Goal: Book appointment/travel/reservation

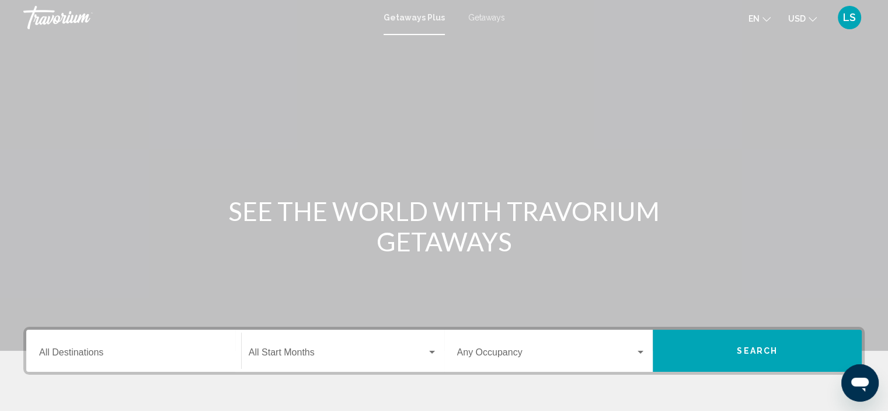
click at [100, 357] on input "Destination All Destinations" at bounding box center [133, 354] width 189 height 11
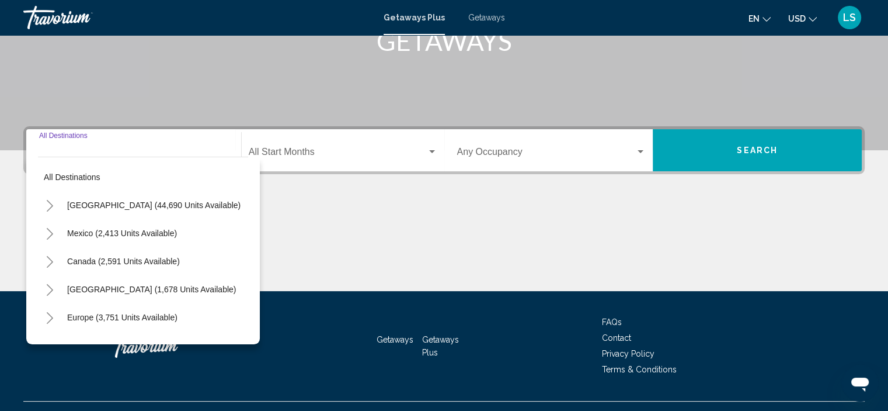
scroll to position [223, 0]
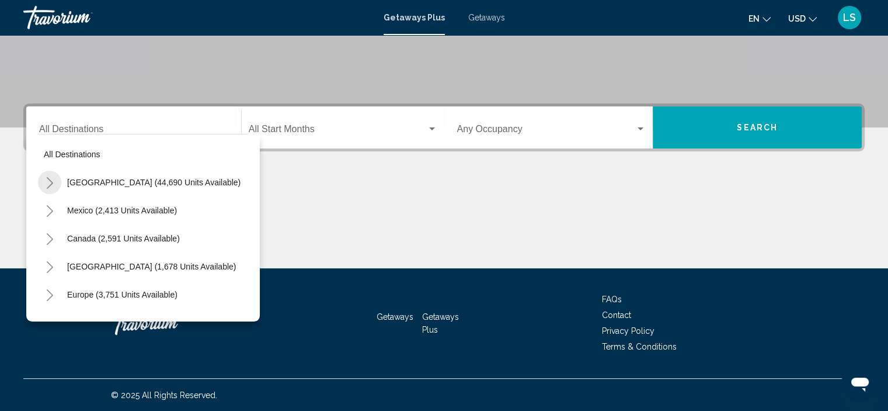
click at [43, 182] on button "Toggle United States (44,690 units available)" at bounding box center [49, 182] width 23 height 23
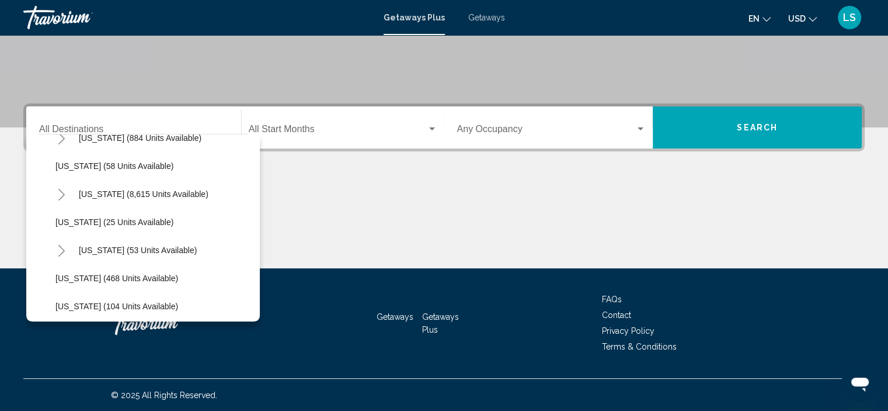
scroll to position [164, 0]
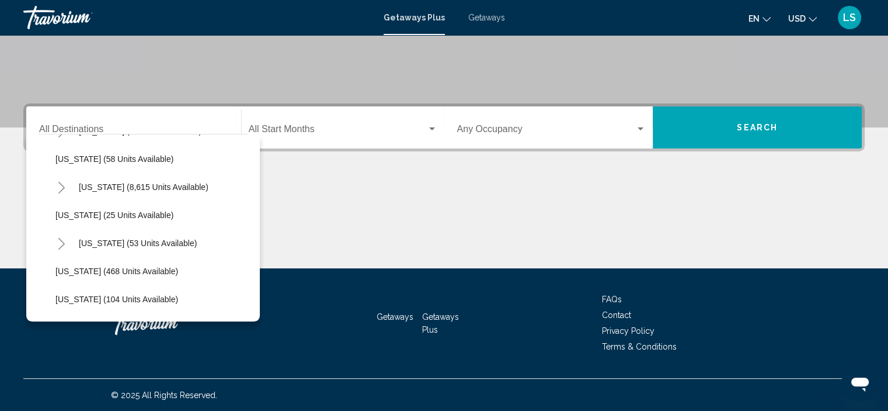
click at [59, 186] on icon "Toggle Florida (8,615 units available)" at bounding box center [61, 188] width 9 height 12
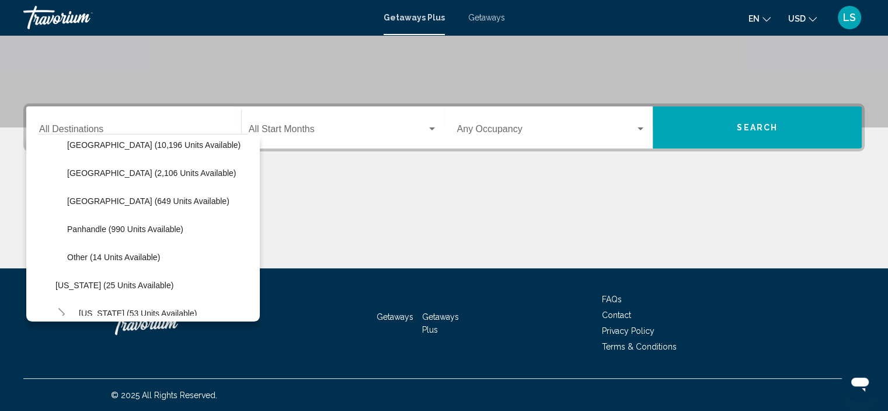
scroll to position [257, 0]
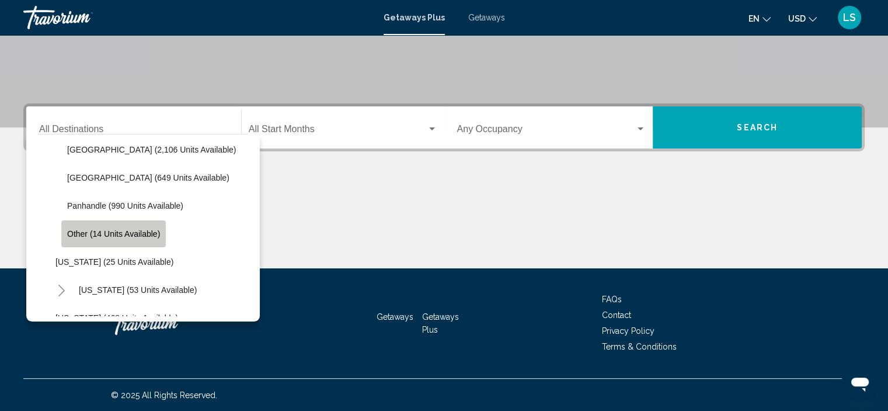
click at [124, 238] on span "Other (14 units available)" at bounding box center [113, 233] width 93 height 9
type input "**********"
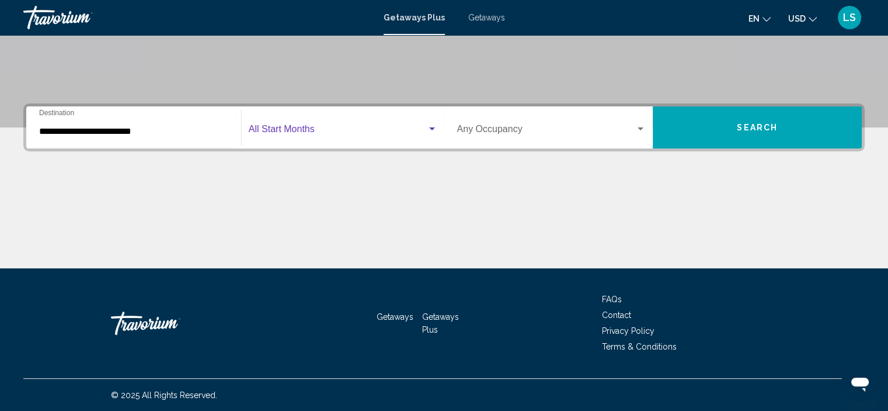
click at [289, 126] on span "Search widget" at bounding box center [338, 131] width 178 height 11
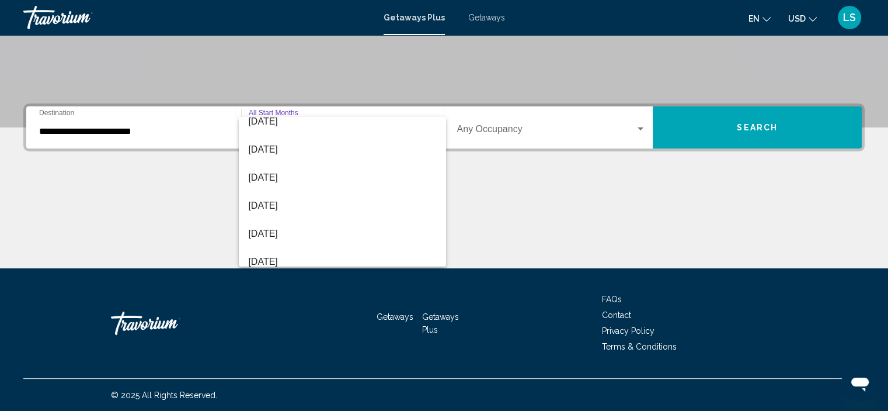
scroll to position [140, 0]
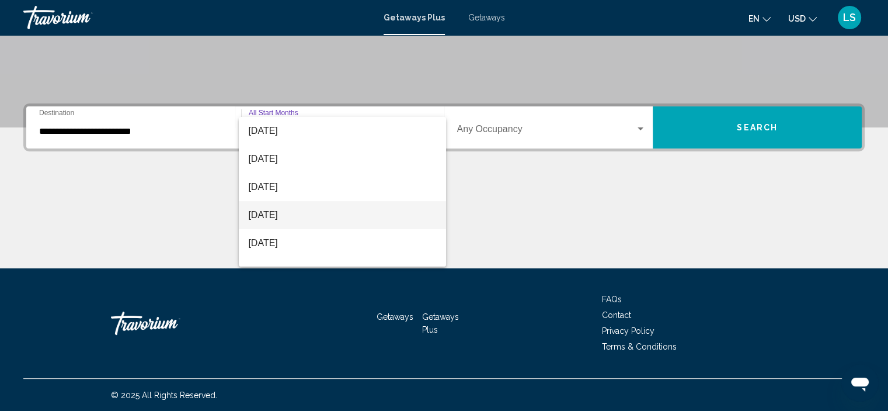
click at [268, 217] on span "[DATE]" at bounding box center [342, 215] width 189 height 28
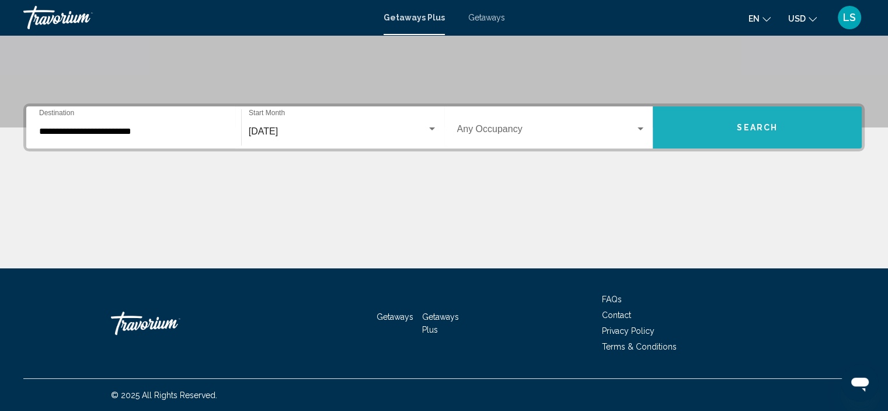
click at [757, 136] on button "Search" at bounding box center [757, 127] width 209 height 42
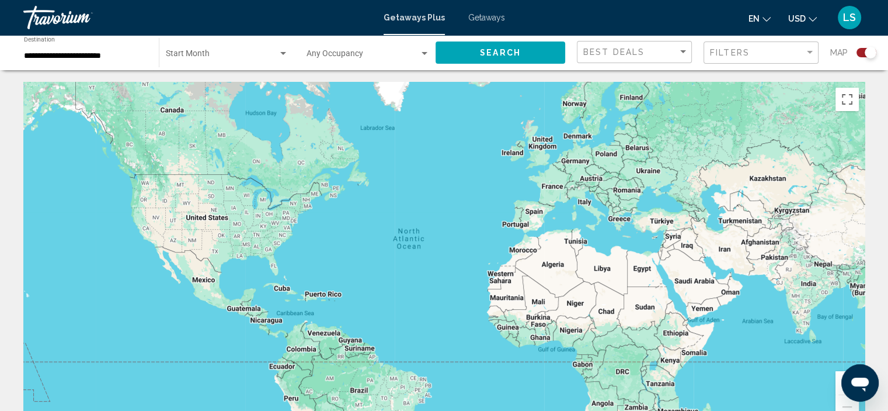
click at [867, 58] on div "Map" at bounding box center [854, 53] width 46 height 24
click at [862, 52] on div "Search widget" at bounding box center [867, 52] width 20 height 9
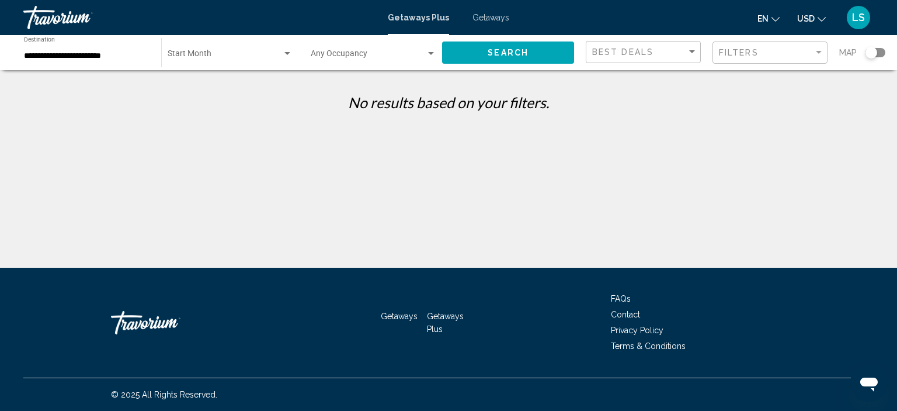
click at [189, 62] on div "Start Month All Start Months" at bounding box center [230, 53] width 125 height 32
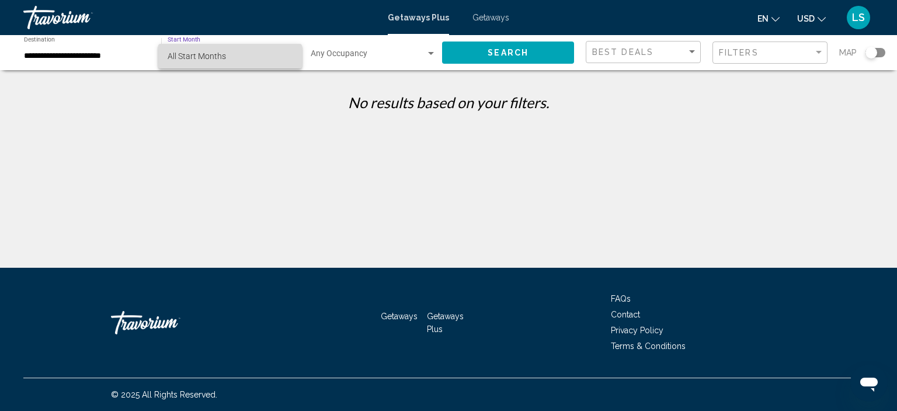
click at [189, 62] on span "All Start Months" at bounding box center [230, 56] width 125 height 25
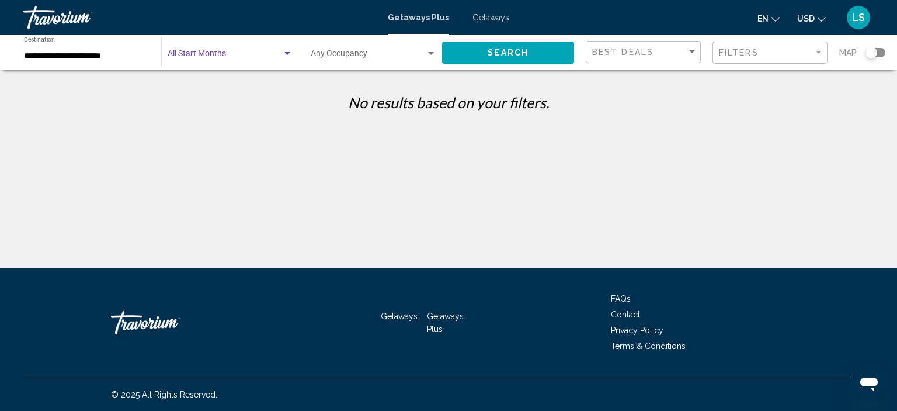
click at [203, 55] on span "Search widget" at bounding box center [225, 55] width 114 height 9
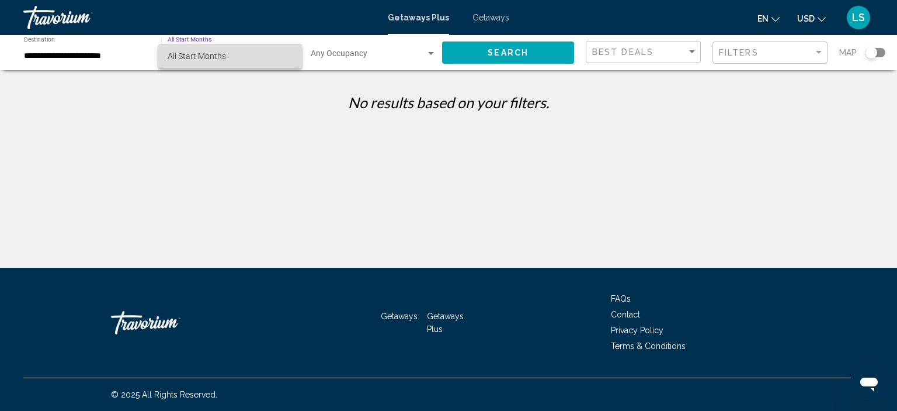
click at [274, 58] on span "All Start Months" at bounding box center [230, 56] width 125 height 25
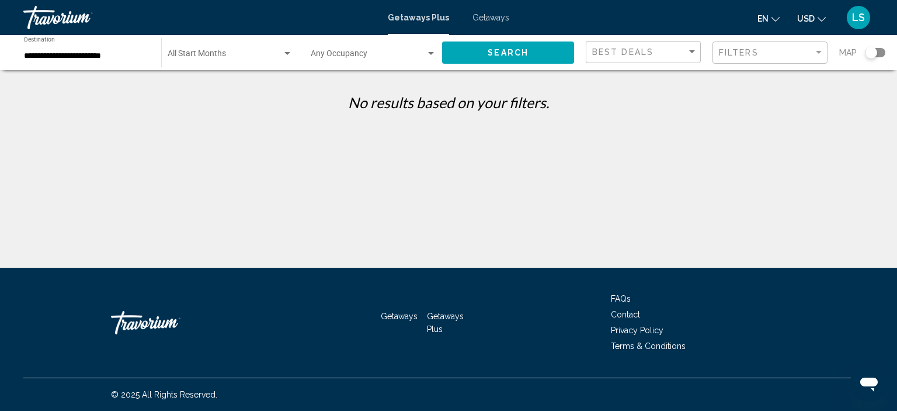
click at [294, 60] on div "Start Month All Start Months" at bounding box center [230, 53] width 137 height 32
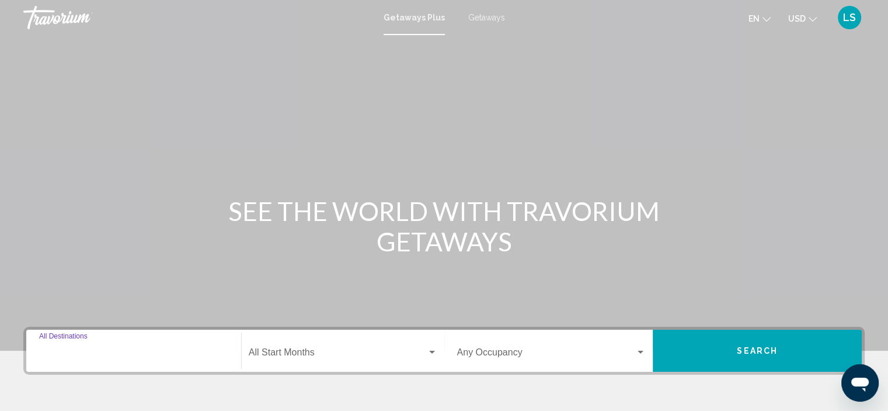
click at [103, 353] on input "Destination All Destinations" at bounding box center [133, 354] width 189 height 11
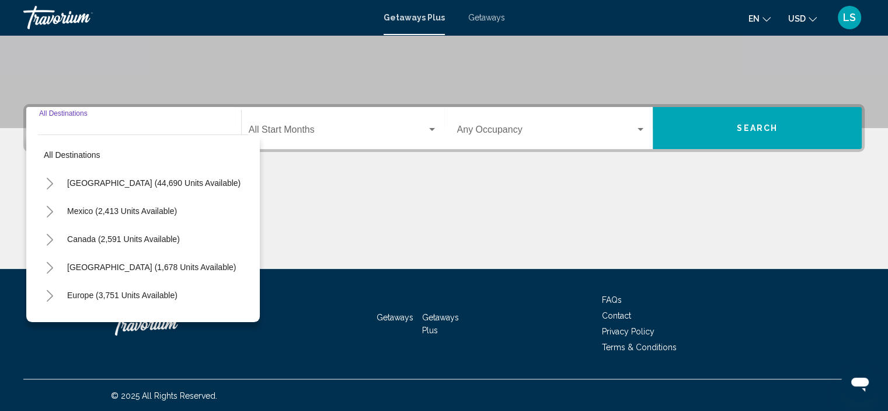
scroll to position [223, 0]
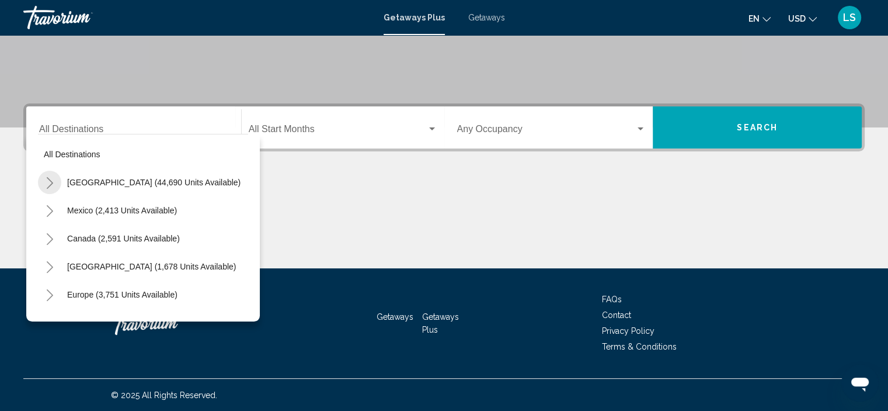
click at [47, 175] on button "Toggle United States (44,690 units available)" at bounding box center [49, 182] width 23 height 23
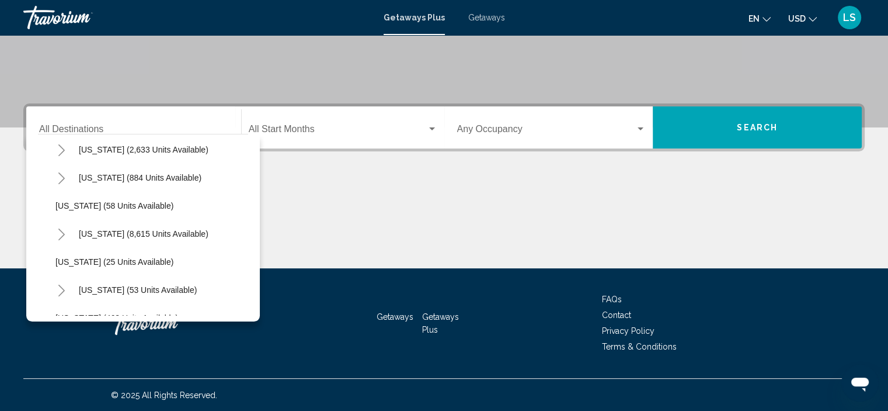
scroll to position [112, 0]
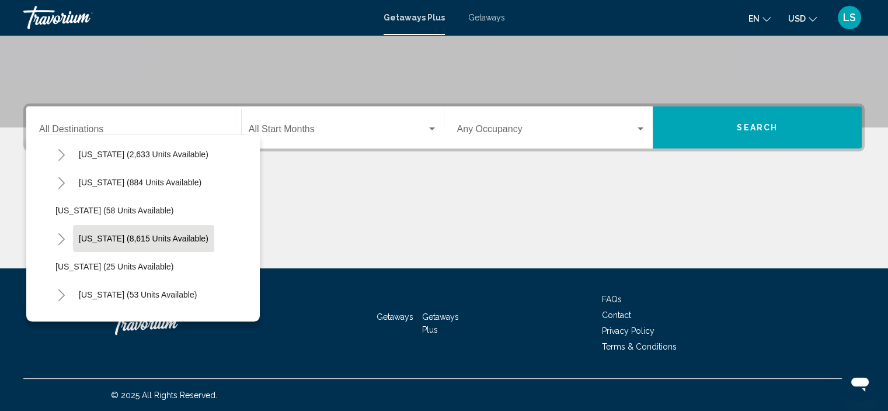
click at [91, 235] on span "[US_STATE] (8,615 units available)" at bounding box center [144, 238] width 130 height 9
type input "**********"
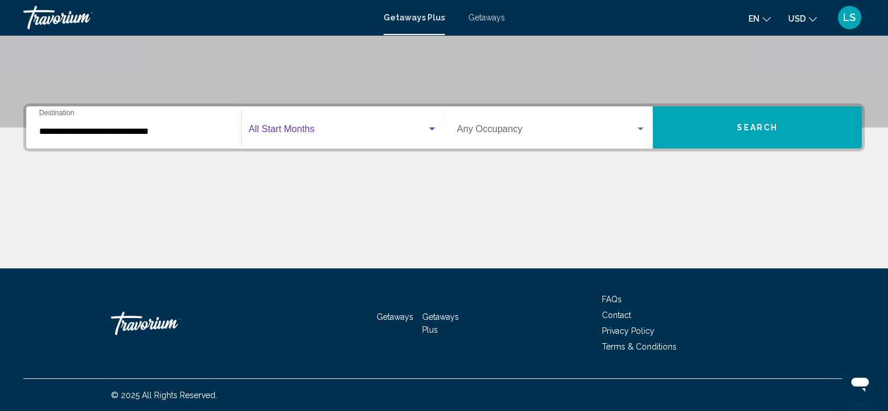
click at [299, 135] on span "Search widget" at bounding box center [338, 131] width 178 height 11
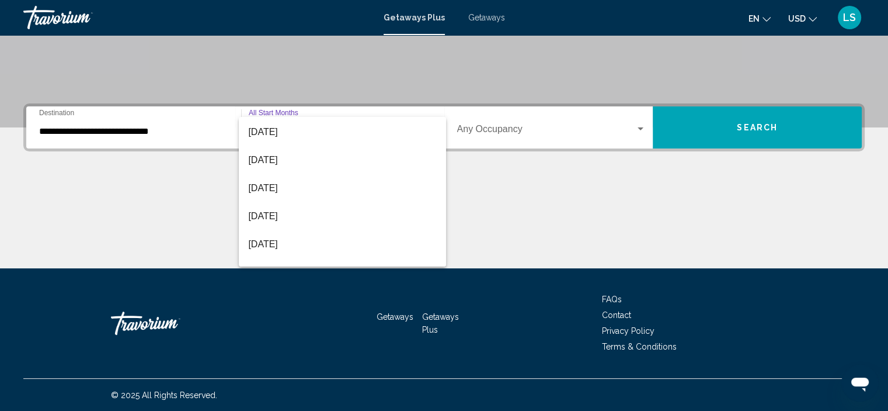
scroll to position [124, 0]
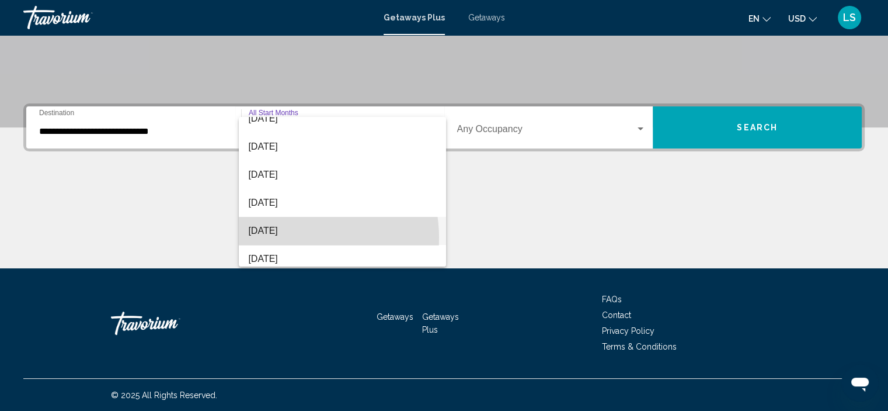
click at [289, 237] on span "[DATE]" at bounding box center [342, 231] width 189 height 28
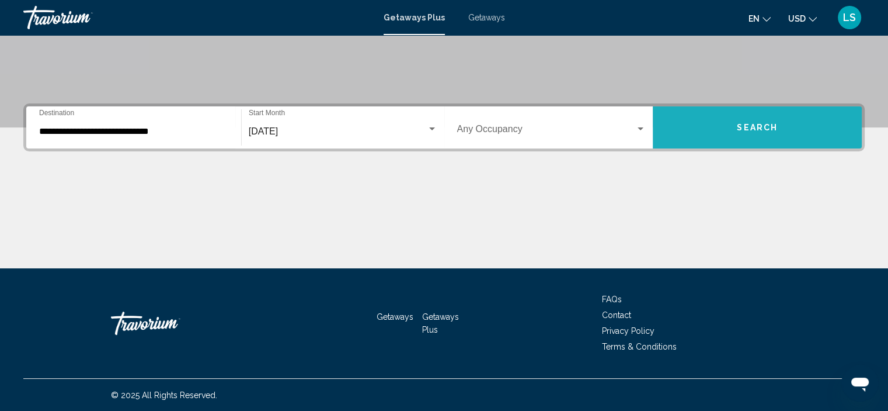
click at [752, 124] on span "Search" at bounding box center [757, 127] width 41 height 9
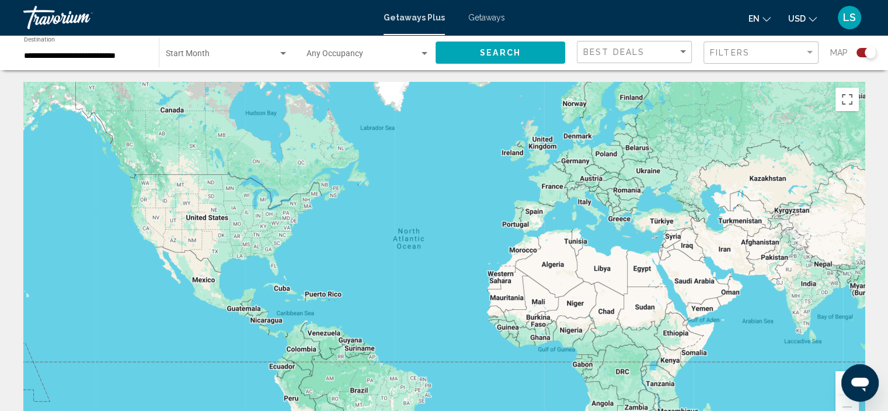
click at [863, 51] on div "Search widget" at bounding box center [867, 52] width 20 height 9
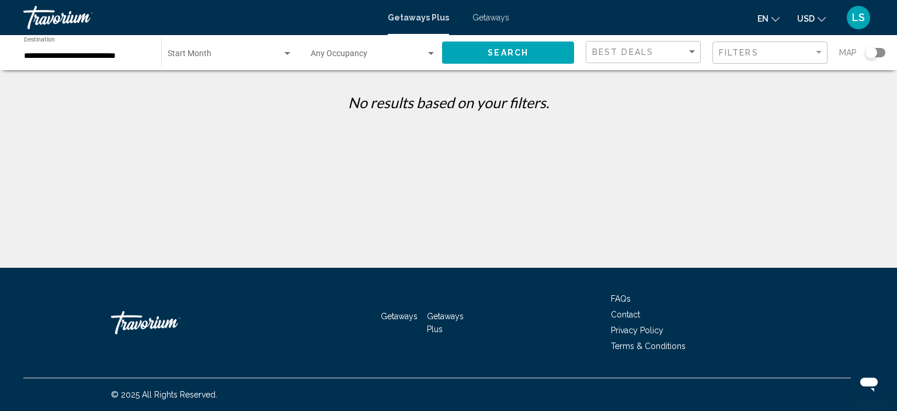
click at [225, 73] on div "**********" at bounding box center [448, 134] width 897 height 268
click at [243, 62] on div "Start Month All Start Months" at bounding box center [230, 53] width 125 height 32
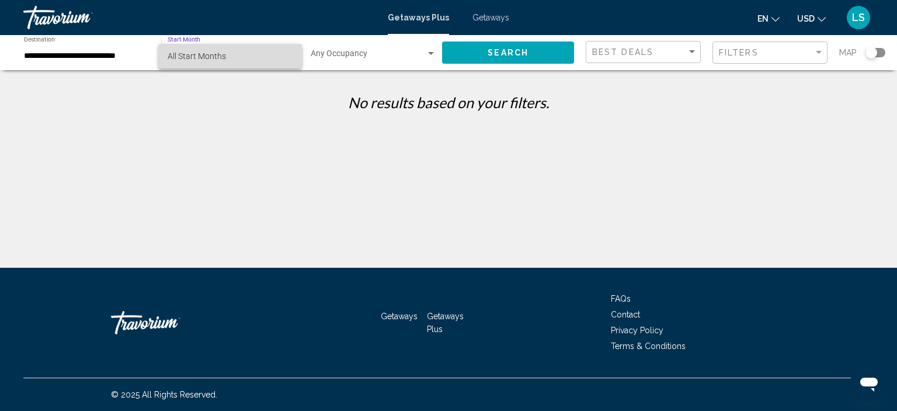
click at [243, 62] on span "All Start Months" at bounding box center [230, 56] width 125 height 25
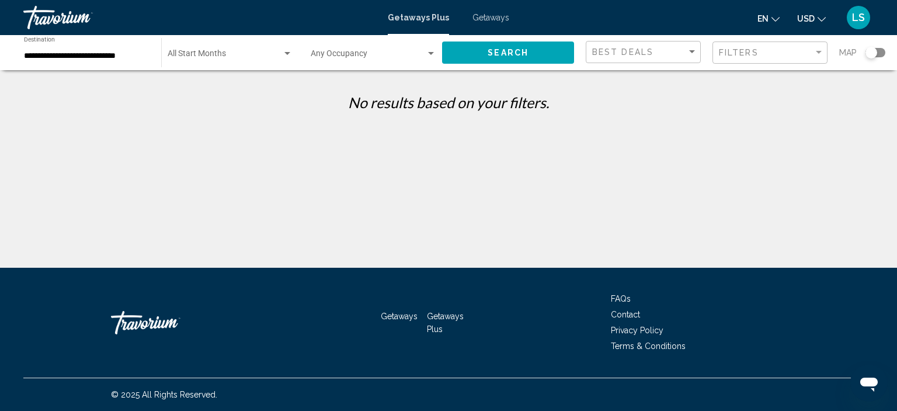
click at [243, 62] on div "Start Month All Start Months" at bounding box center [230, 53] width 125 height 32
click at [536, 63] on div at bounding box center [448, 205] width 897 height 411
click at [528, 54] on button "Search" at bounding box center [508, 52] width 132 height 22
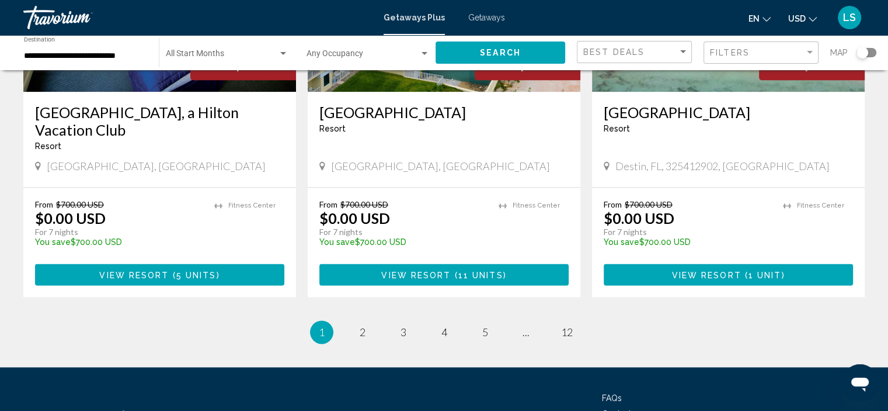
scroll to position [1520, 0]
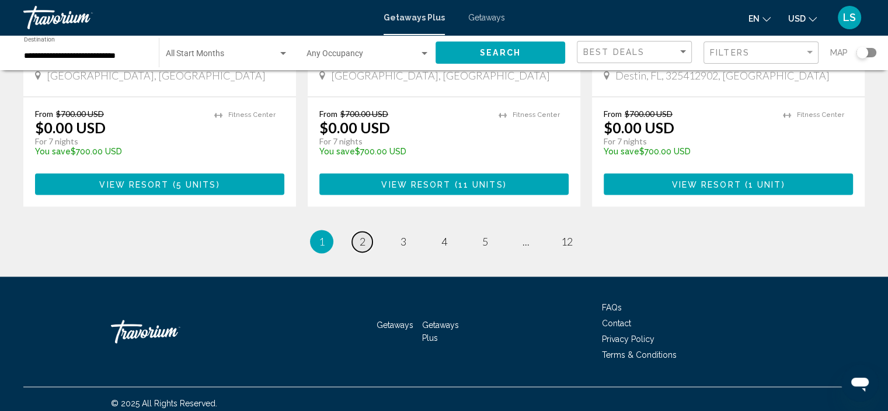
click at [360, 241] on span "2" at bounding box center [363, 241] width 6 height 13
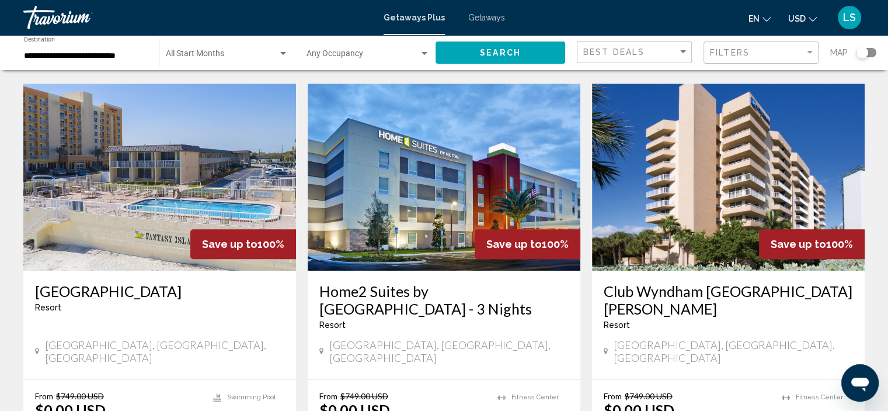
scroll to position [885, 0]
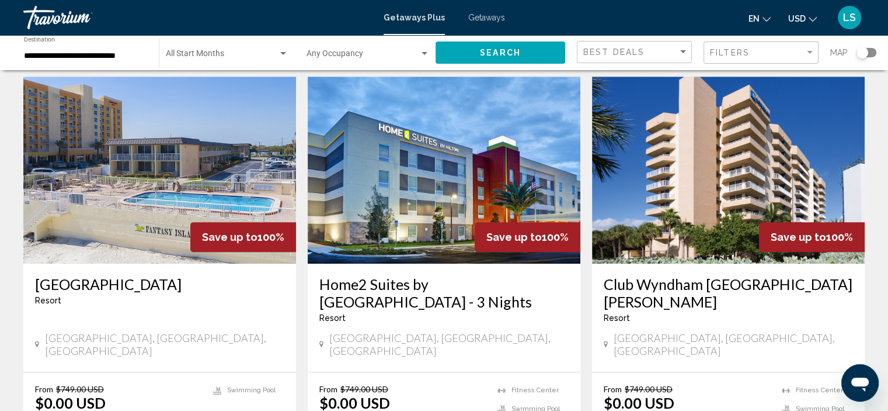
click at [867, 48] on div "Search widget" at bounding box center [863, 53] width 12 height 12
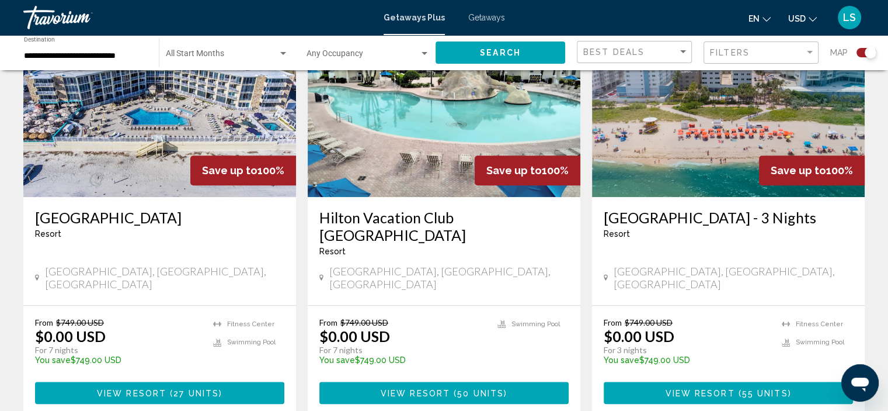
scroll to position [1248, 0]
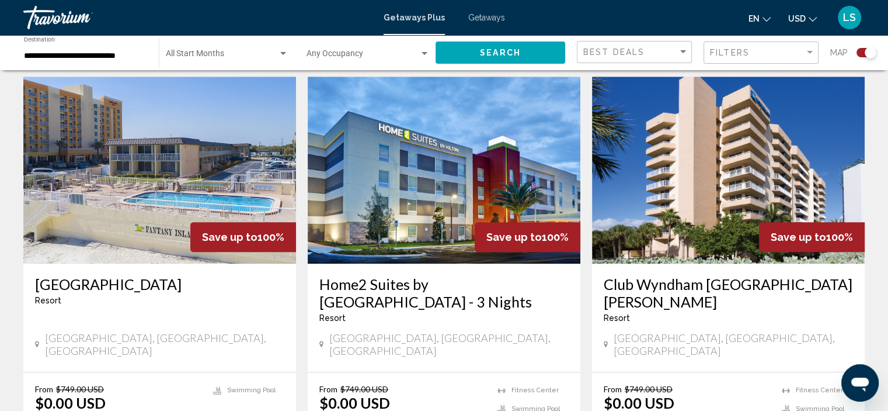
click at [860, 54] on div "Search widget" at bounding box center [867, 52] width 20 height 9
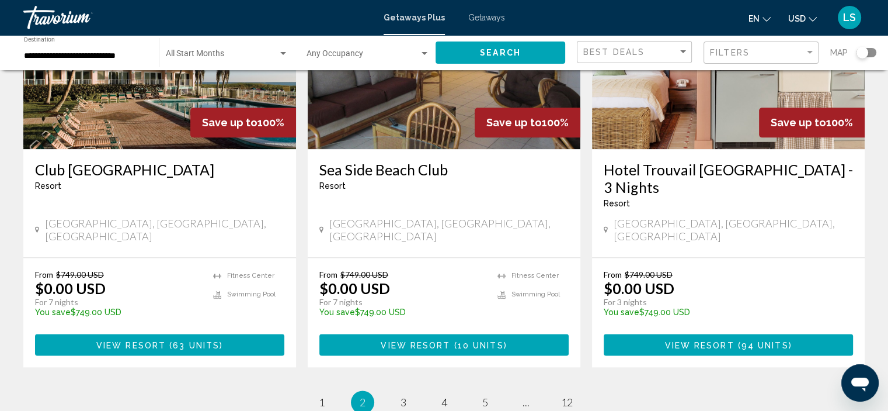
scroll to position [1493, 0]
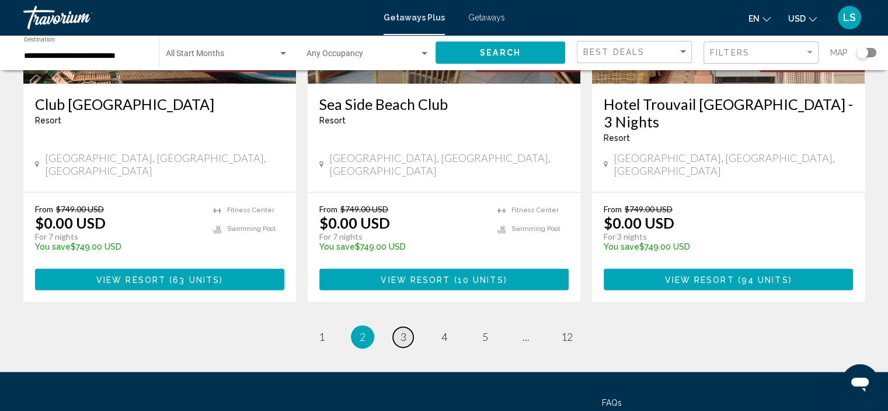
click at [399, 326] on link "page 3" at bounding box center [403, 336] width 20 height 20
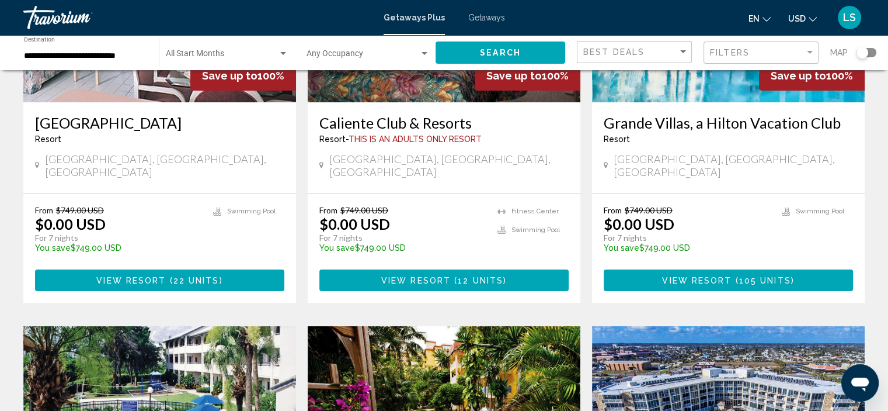
scroll to position [440, 0]
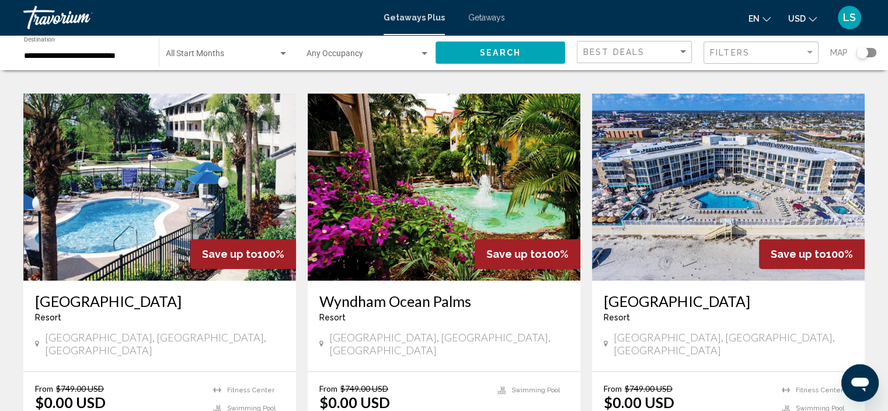
click at [708, 292] on h3 "Ocean East Resort Club" at bounding box center [728, 301] width 249 height 18
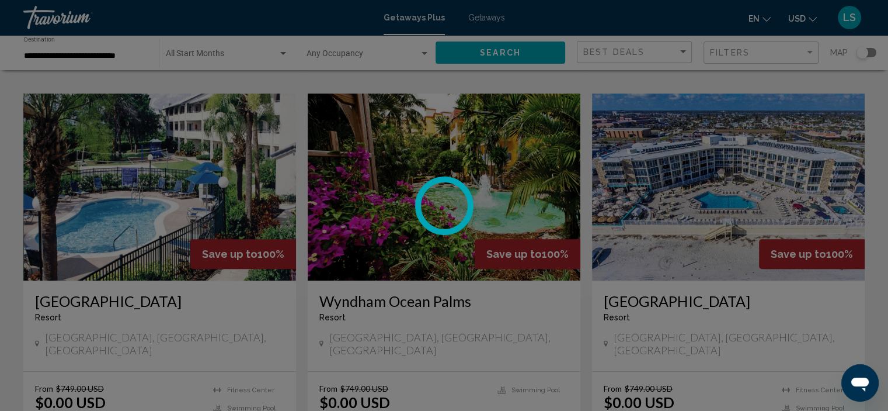
scroll to position [5, 0]
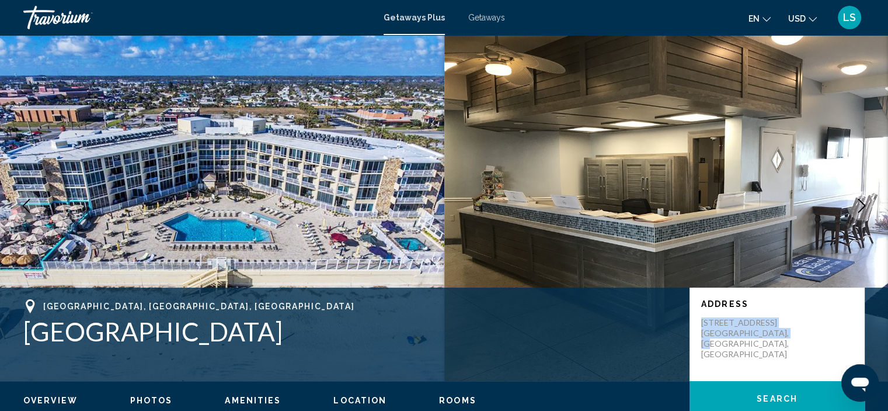
drag, startPoint x: 785, startPoint y: 332, endPoint x: 698, endPoint y: 328, distance: 87.2
click at [698, 328] on div "Address 867 S. Atlantic Ave. Ormond Beach, FL, USA" at bounding box center [777, 333] width 175 height 93
copy p "867 S. Atlantic Ave. Ormond Beach, FL, USA"
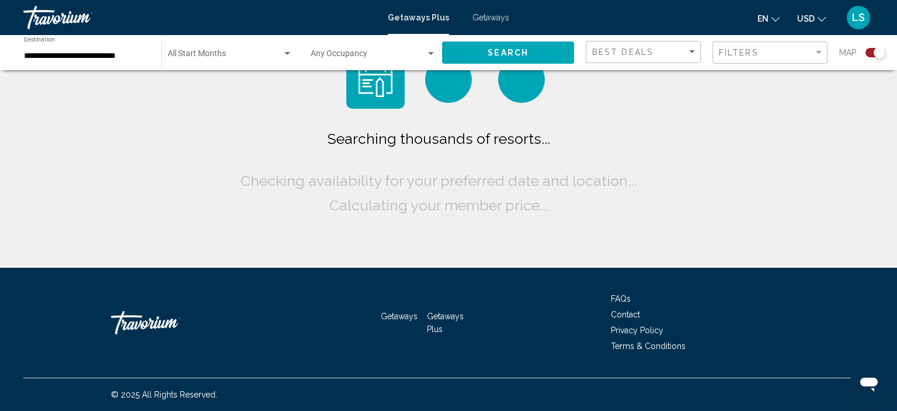
click at [491, 16] on span "Getaways" at bounding box center [491, 17] width 37 height 9
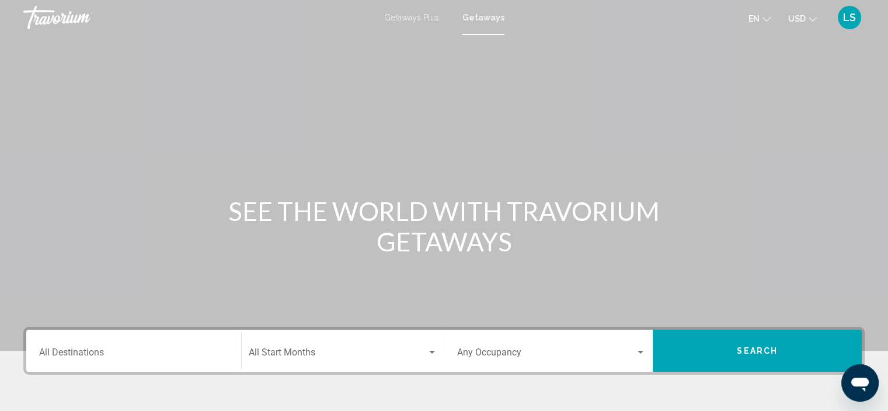
click at [58, 344] on div "Destination All Destinations" at bounding box center [133, 350] width 189 height 37
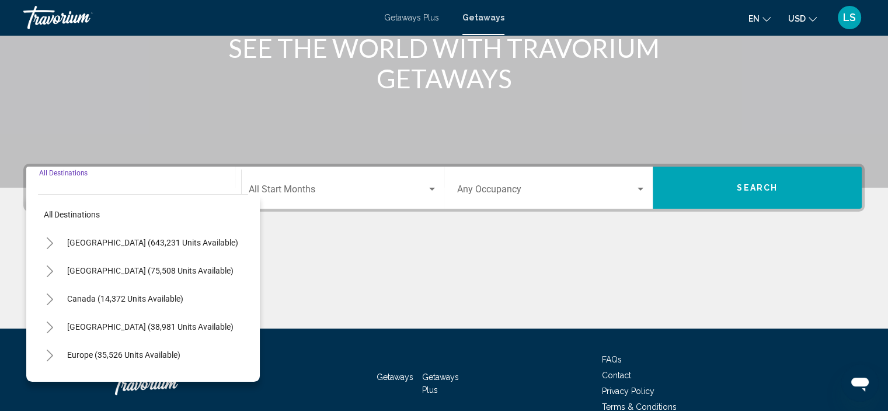
scroll to position [223, 0]
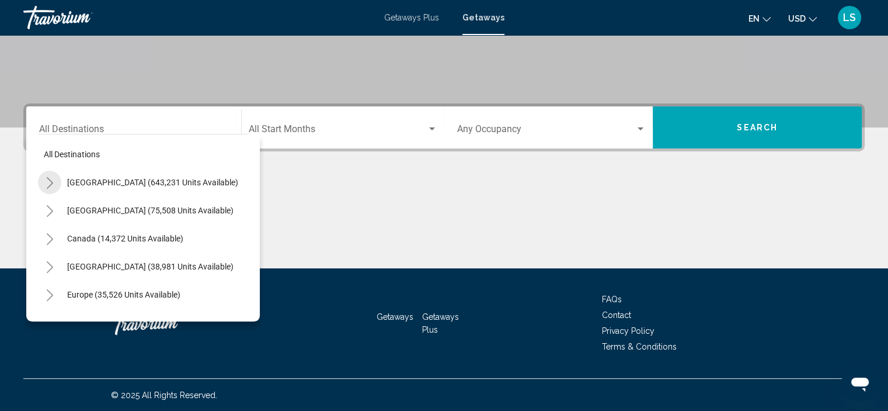
click at [44, 179] on button "Toggle United States (643,231 units available)" at bounding box center [49, 182] width 23 height 23
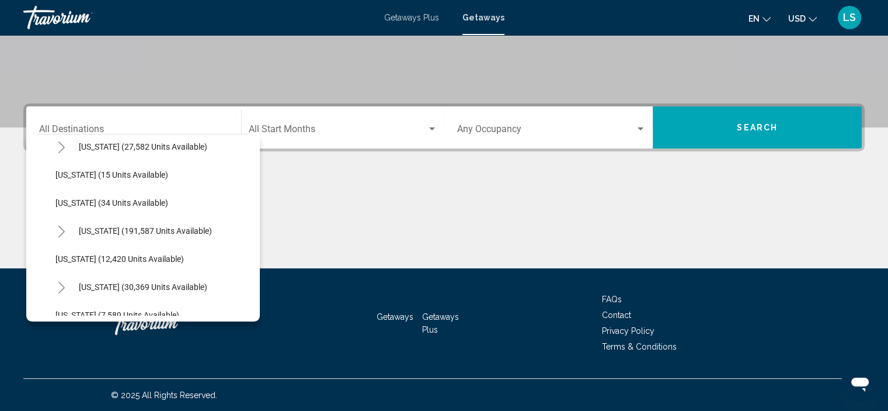
scroll to position [164, 0]
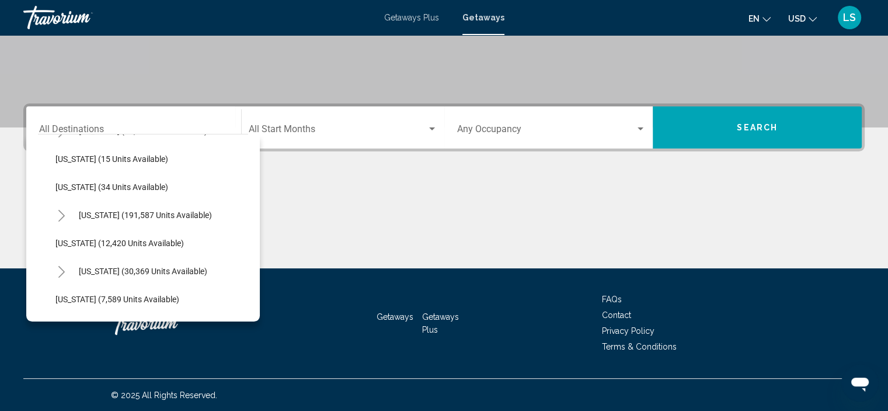
click at [65, 212] on icon "Toggle Florida (191,587 units available)" at bounding box center [61, 216] width 9 height 12
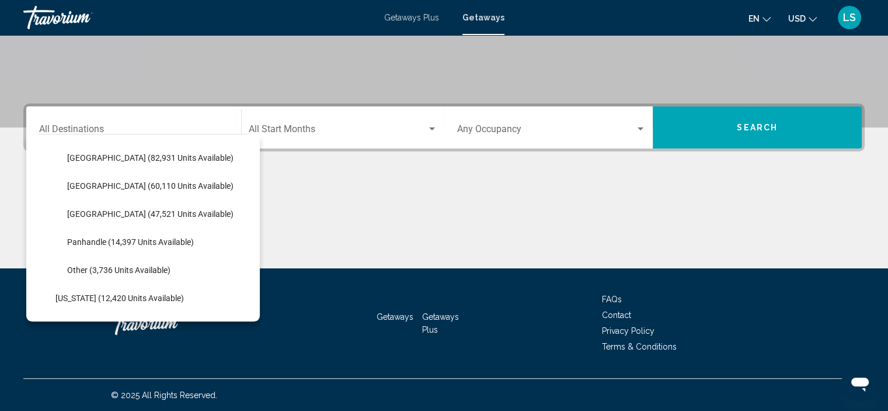
scroll to position [257, 0]
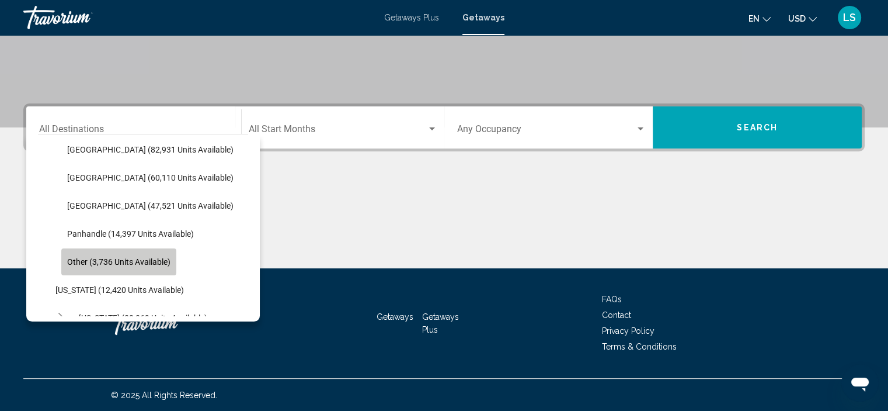
click at [140, 270] on button "Other (3,736 units available)" at bounding box center [118, 261] width 115 height 27
type input "**********"
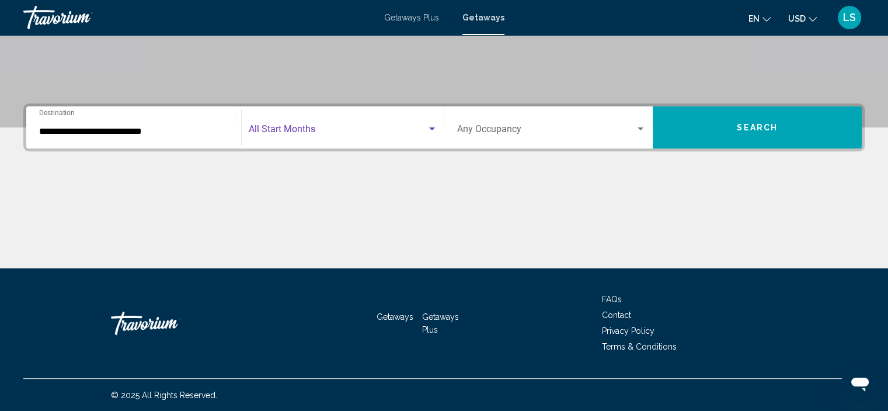
click at [306, 134] on span "Search widget" at bounding box center [338, 131] width 178 height 11
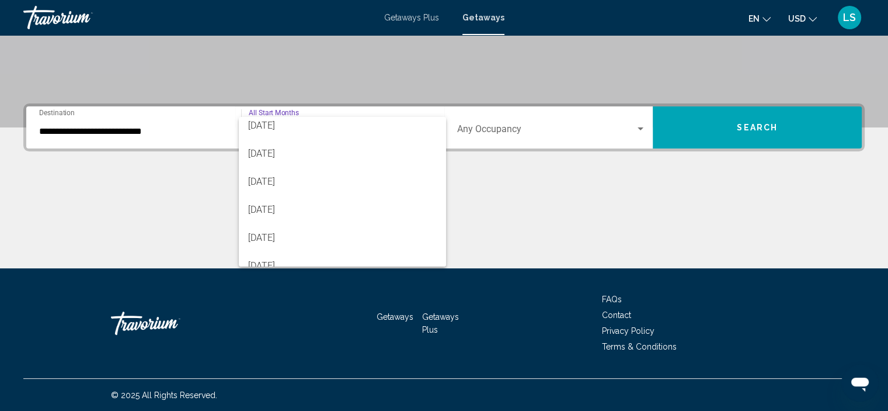
scroll to position [131, 0]
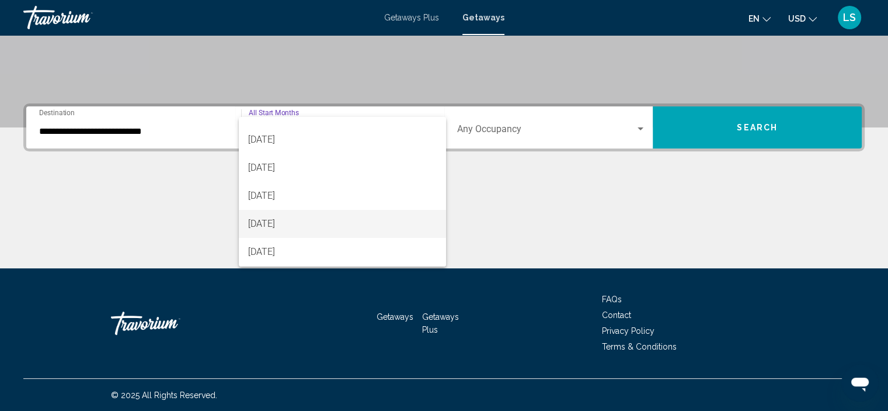
click at [283, 221] on span "[DATE]" at bounding box center [342, 224] width 189 height 28
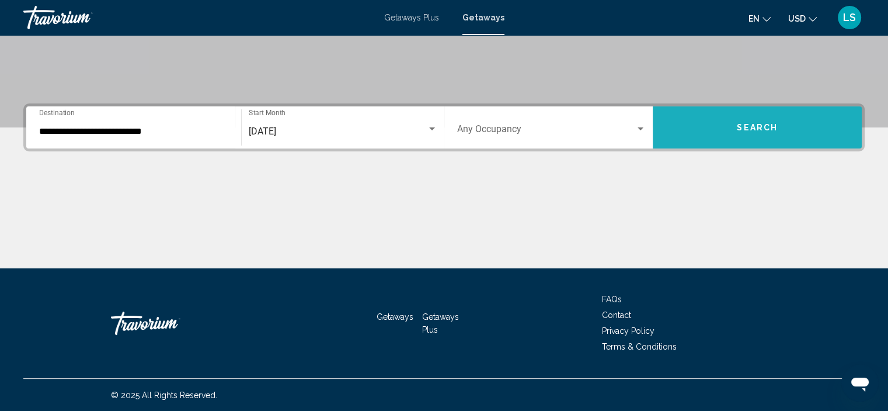
click at [751, 123] on span "Search" at bounding box center [757, 127] width 41 height 9
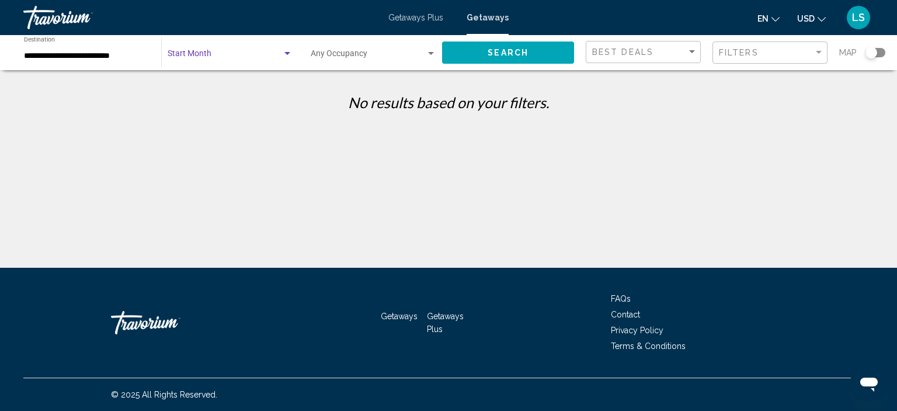
click at [227, 54] on span "Search widget" at bounding box center [225, 55] width 114 height 9
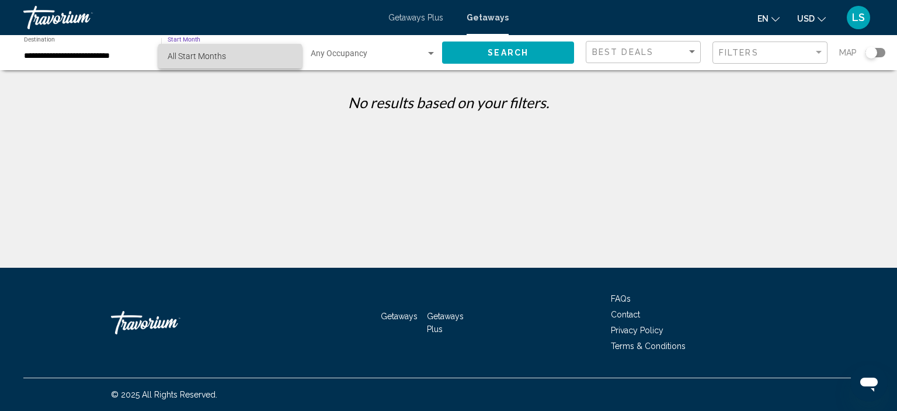
click at [227, 54] on span "All Start Months" at bounding box center [230, 56] width 125 height 25
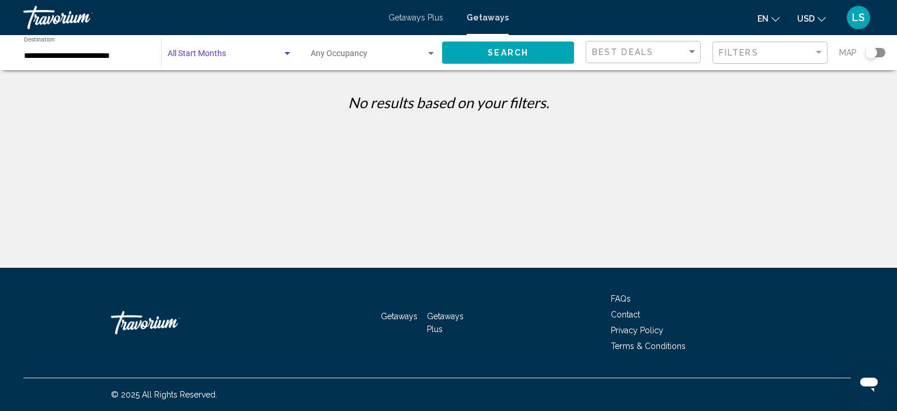
click at [535, 53] on button "Search" at bounding box center [508, 52] width 132 height 22
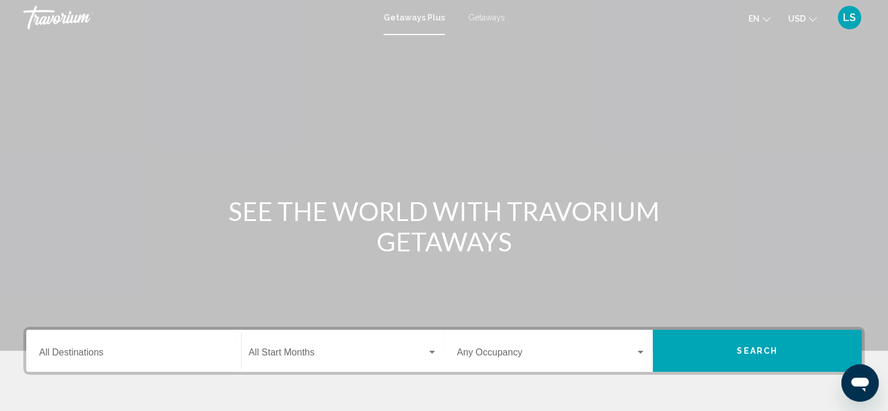
click at [486, 18] on span "Getaways" at bounding box center [486, 17] width 37 height 9
click at [106, 350] on input "Destination All Destinations" at bounding box center [133, 354] width 189 height 11
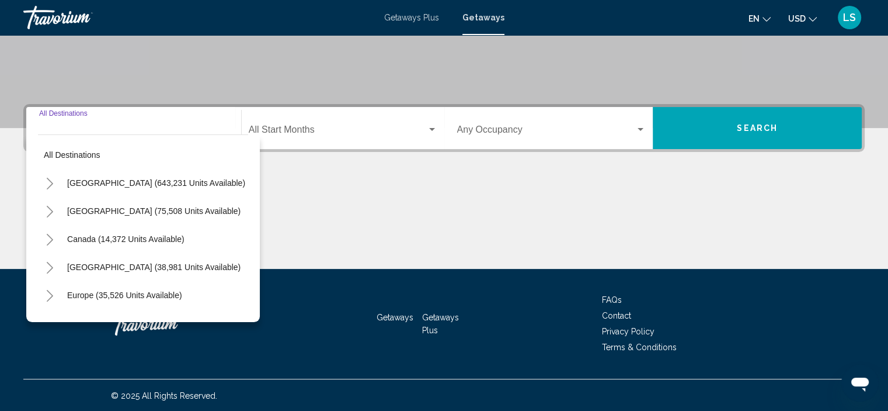
scroll to position [223, 0]
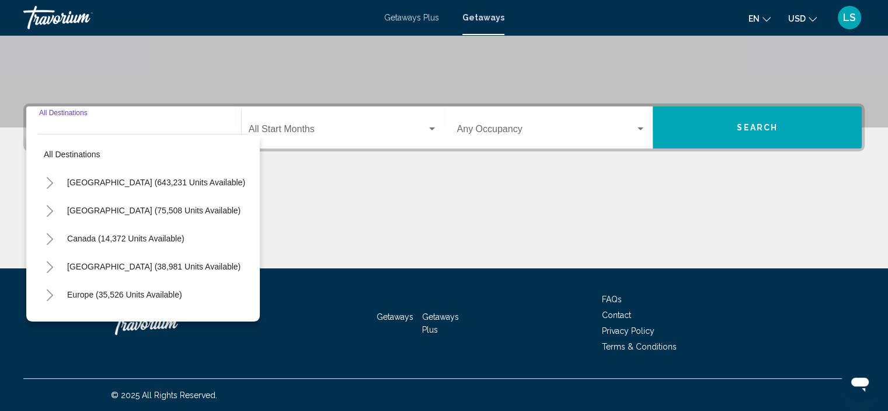
click at [46, 175] on button "Toggle United States (643,231 units available)" at bounding box center [49, 182] width 23 height 23
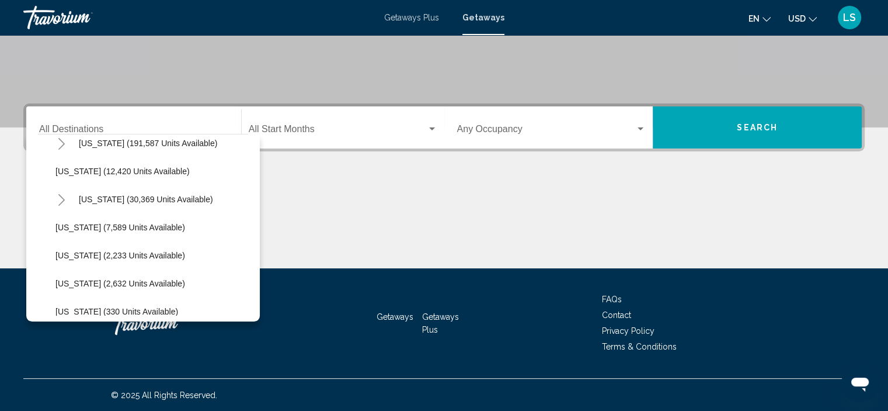
scroll to position [233, 0]
click at [59, 141] on icon "Toggle Florida (191,587 units available)" at bounding box center [61, 146] width 6 height 12
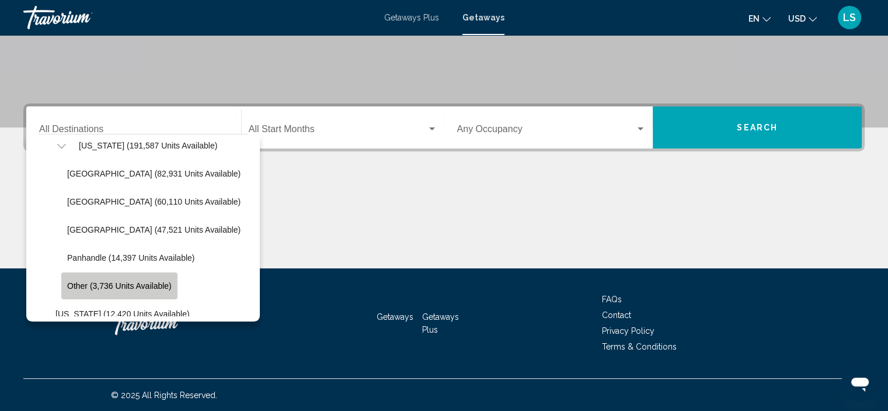
click at [103, 282] on span "Other (3,736 units available)" at bounding box center [119, 285] width 105 height 9
type input "**********"
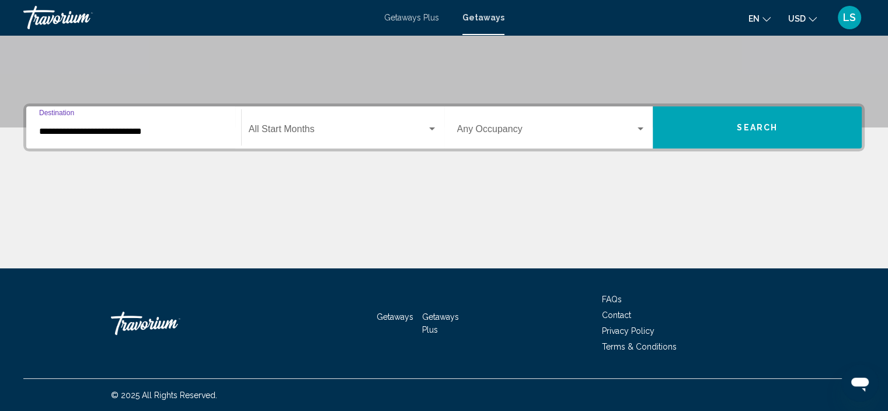
click at [780, 137] on button "Search" at bounding box center [757, 127] width 209 height 42
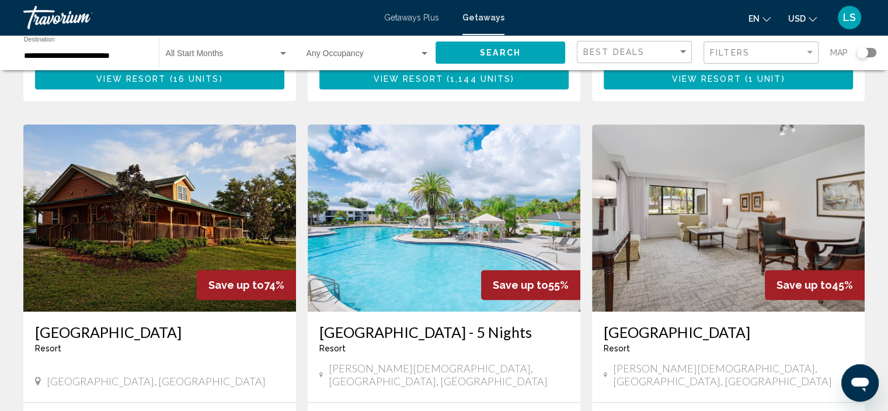
scroll to position [411, 0]
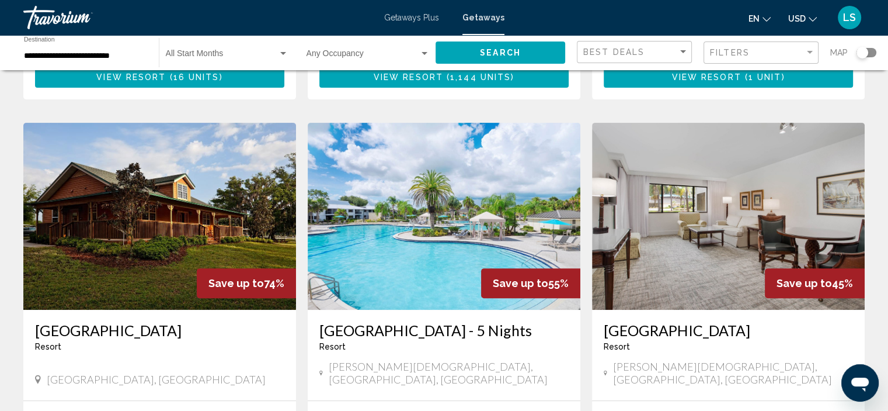
click at [203, 46] on div "Start Month All Start Months" at bounding box center [227, 53] width 123 height 32
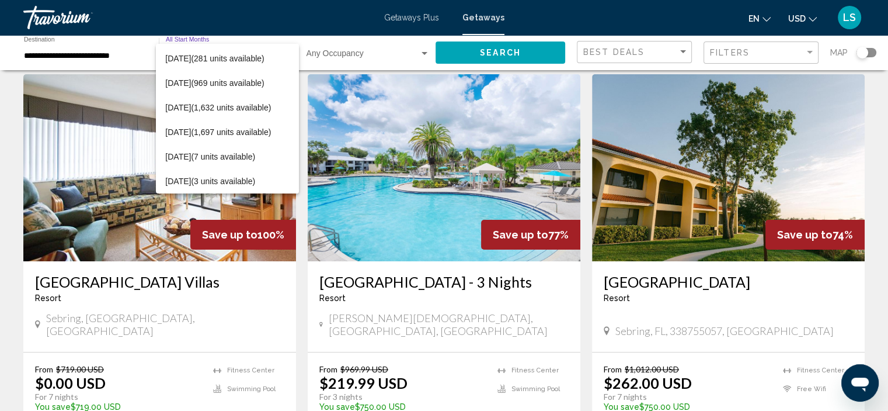
scroll to position [0, 0]
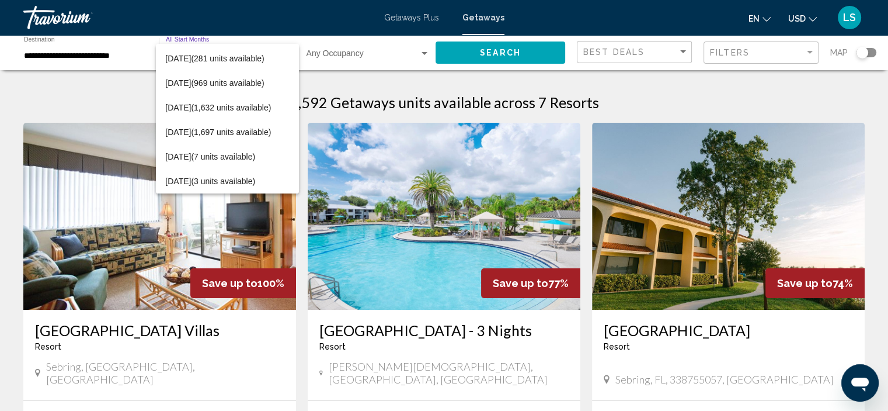
click at [105, 53] on div at bounding box center [444, 205] width 888 height 411
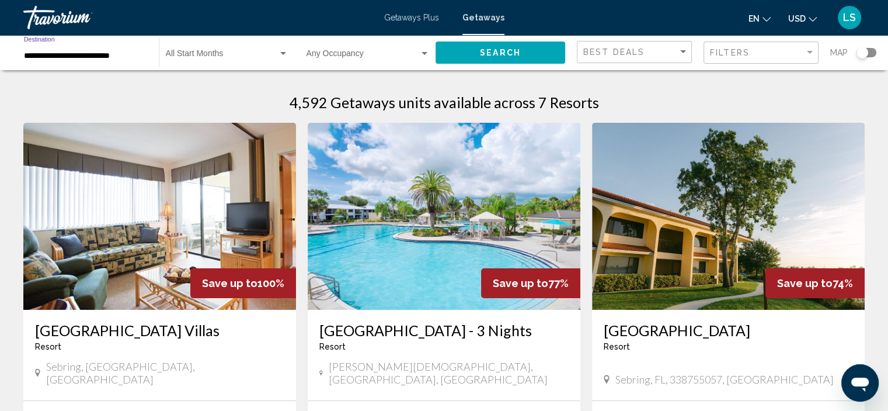
click at [97, 57] on input "**********" at bounding box center [85, 55] width 123 height 9
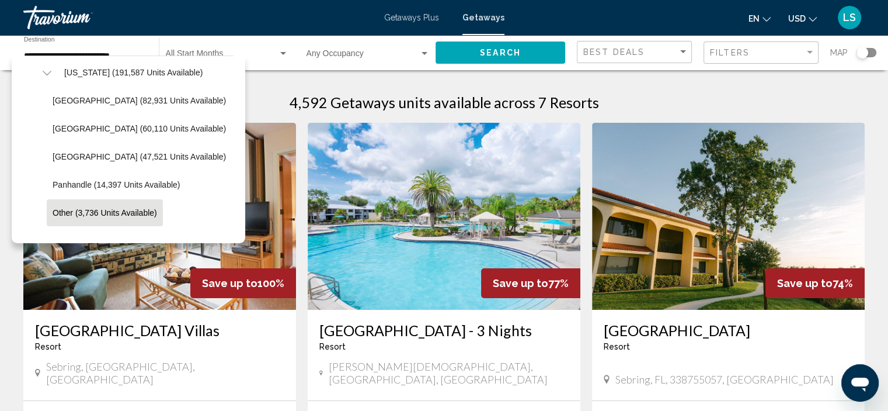
scroll to position [204, 0]
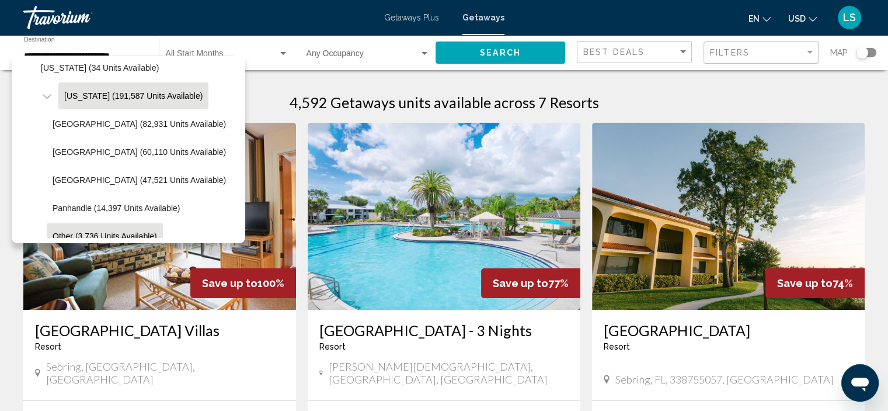
click at [73, 88] on button "Florida (191,587 units available)" at bounding box center [133, 95] width 150 height 27
type input "**********"
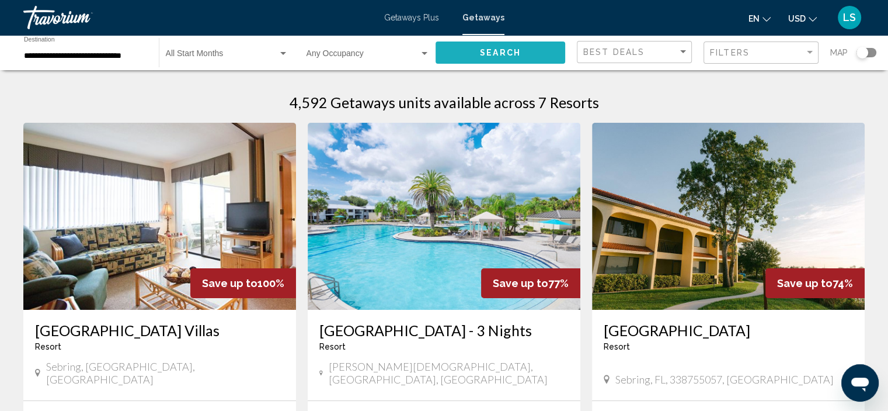
click at [518, 48] on span "Search" at bounding box center [500, 52] width 41 height 9
